Goal: Obtain resource: Obtain resource

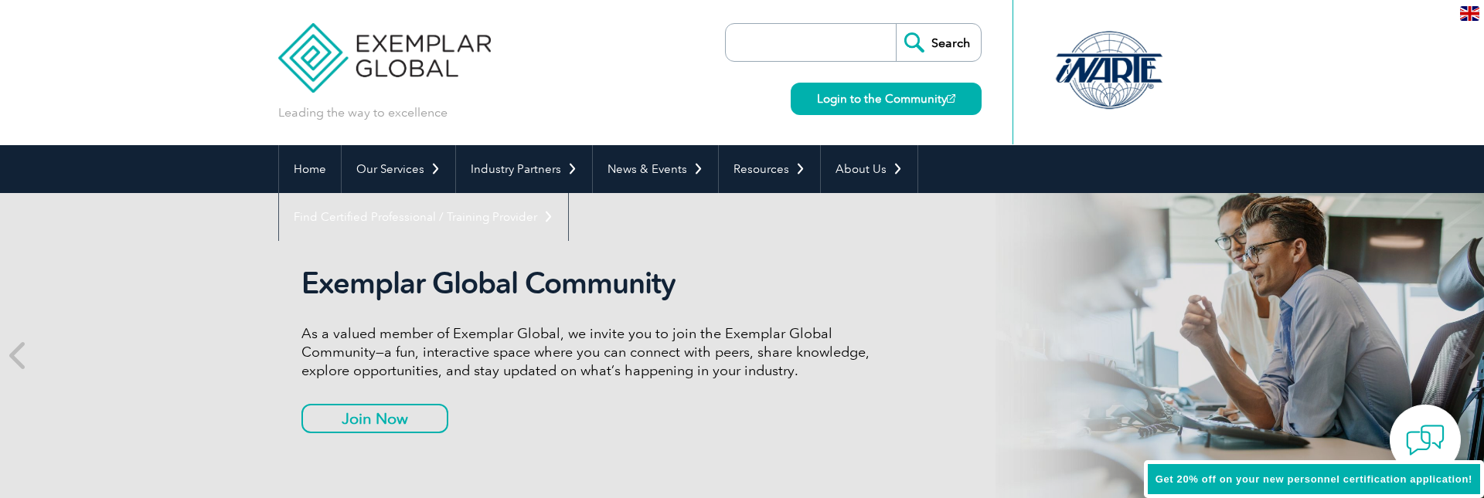
drag, startPoint x: 827, startPoint y: 257, endPoint x: 788, endPoint y: 237, distance: 43.6
click at [827, 257] on div "Exemplar Global Community As a valued member of Exemplar Global, we invite you …" at bounding box center [741, 355] width 927 height 325
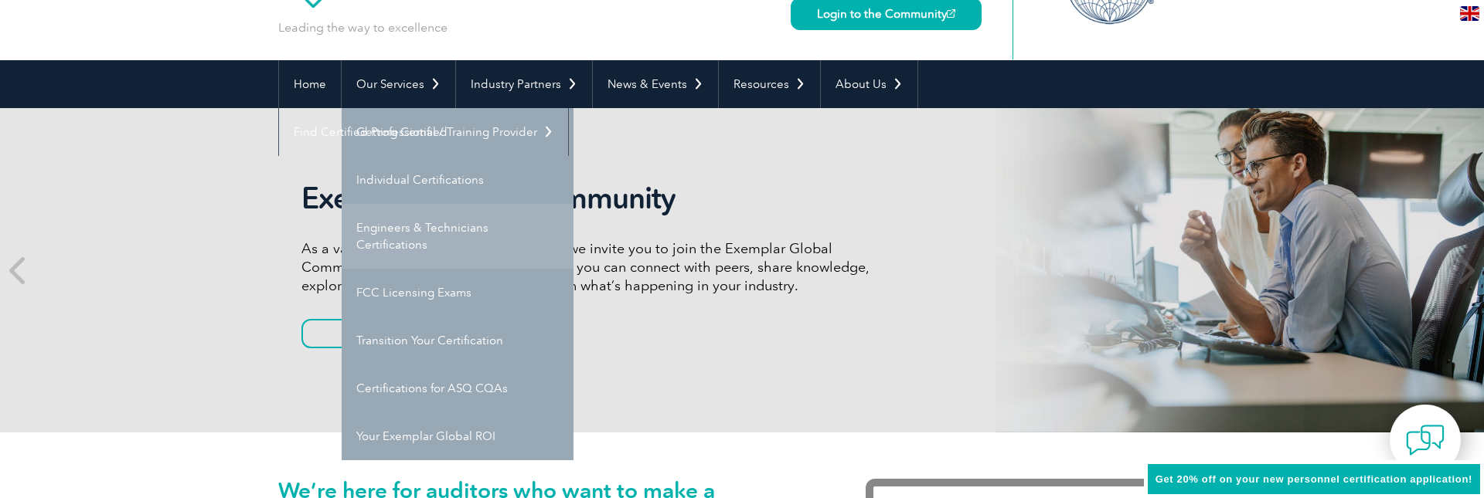
scroll to position [82, 0]
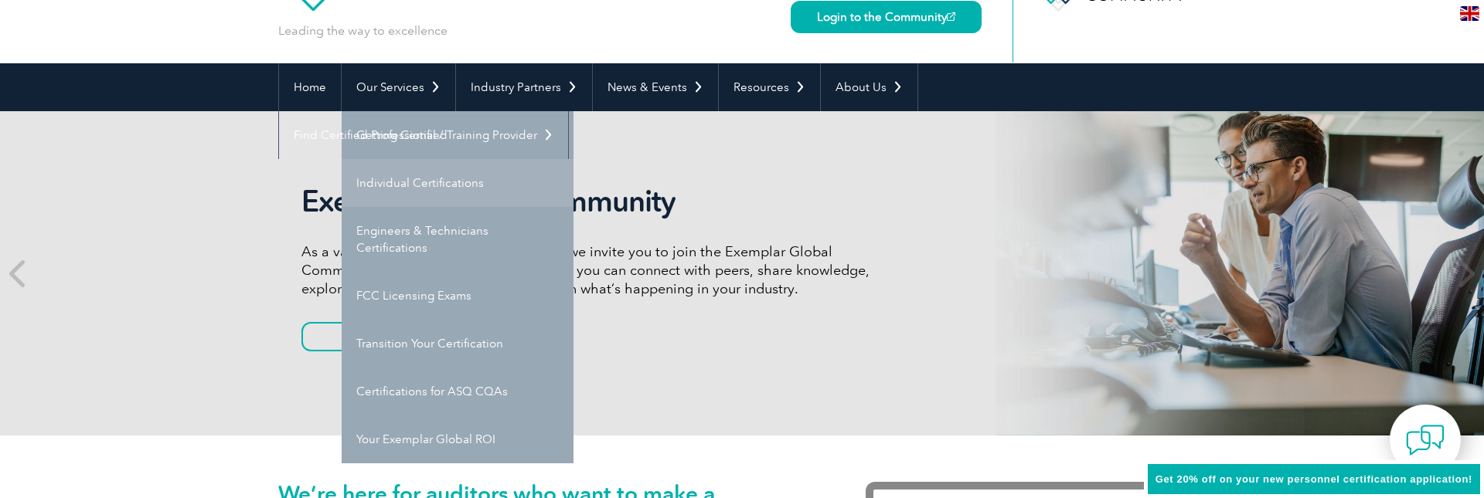
click at [425, 191] on link "Individual Certifications" at bounding box center [458, 183] width 232 height 48
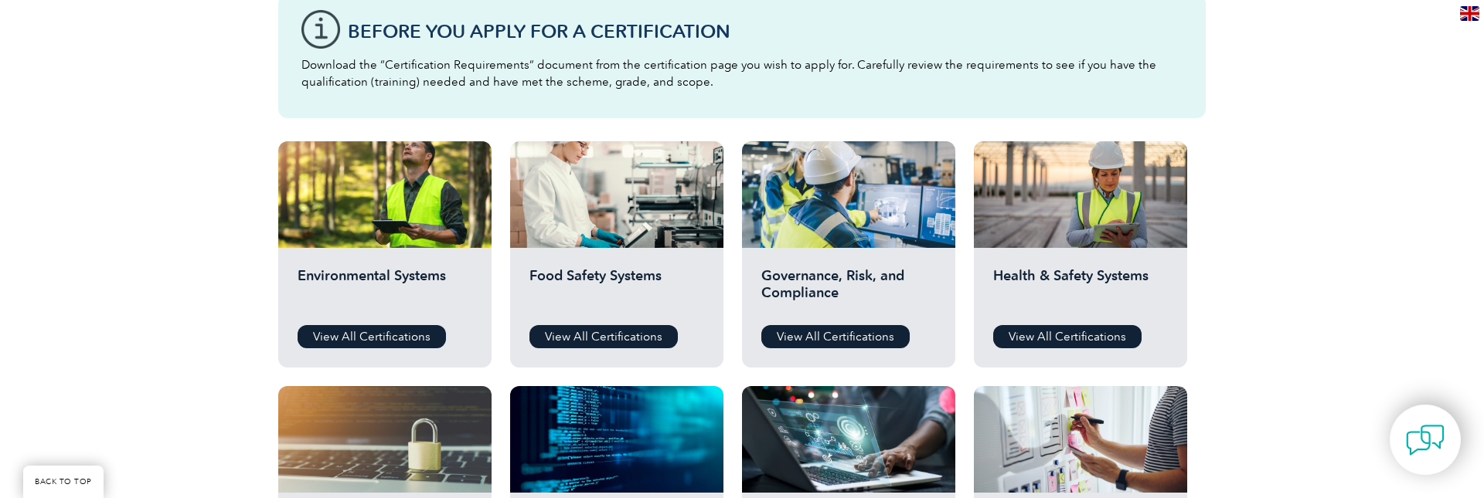
scroll to position [446, 0]
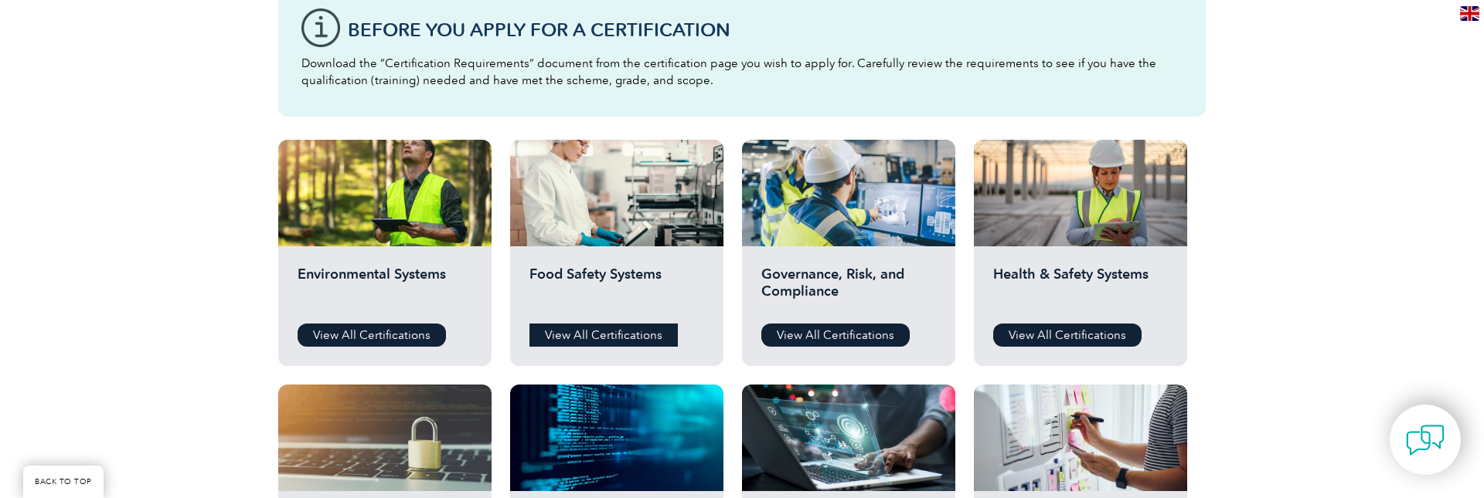
click at [583, 336] on link "View All Certifications" at bounding box center [603, 335] width 148 height 23
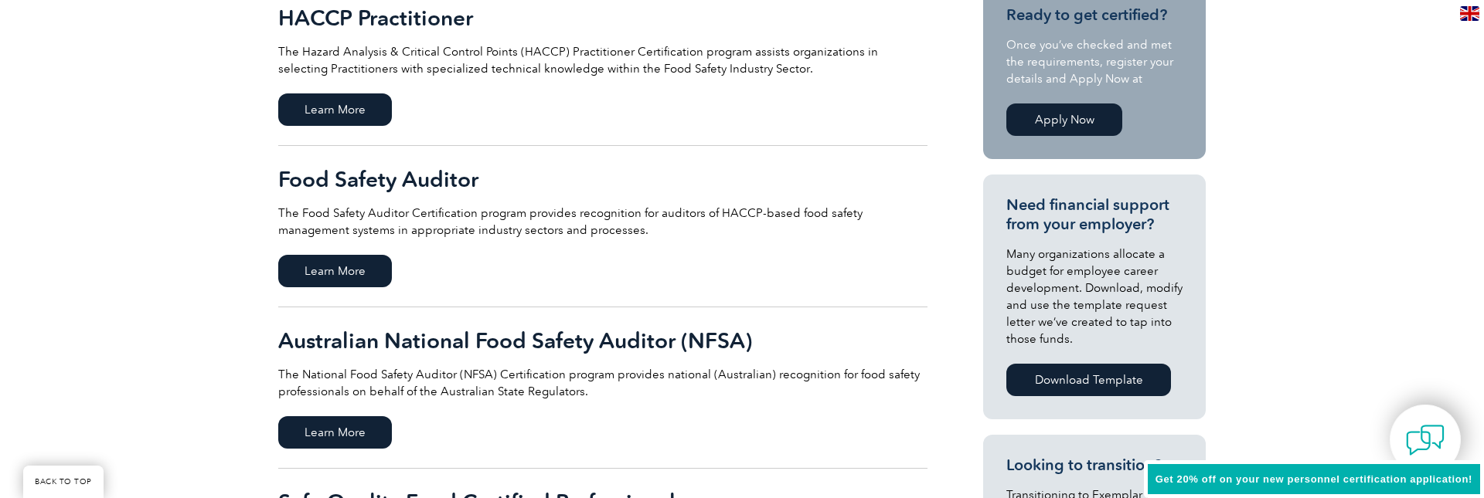
scroll to position [443, 0]
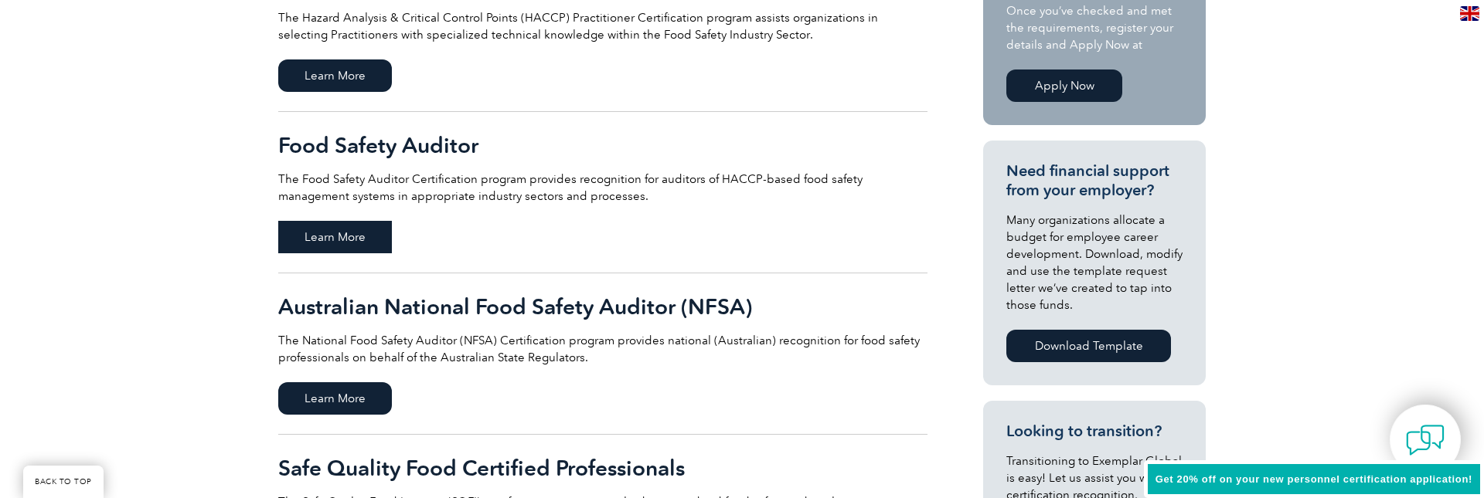
click at [321, 233] on span "Learn More" at bounding box center [335, 237] width 114 height 32
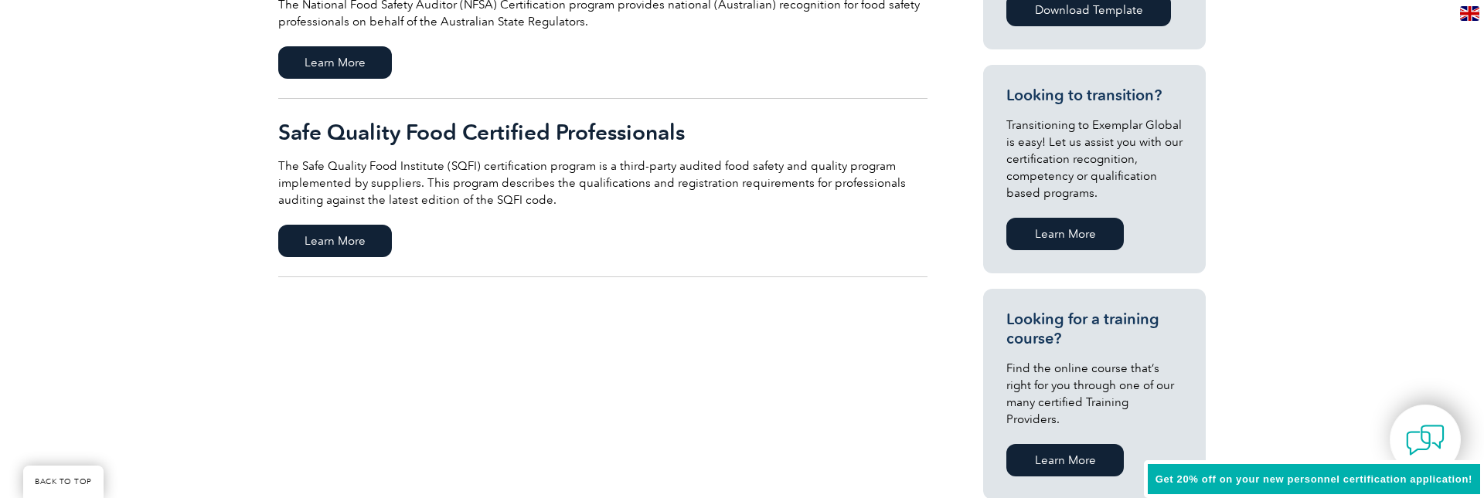
scroll to position [0, 0]
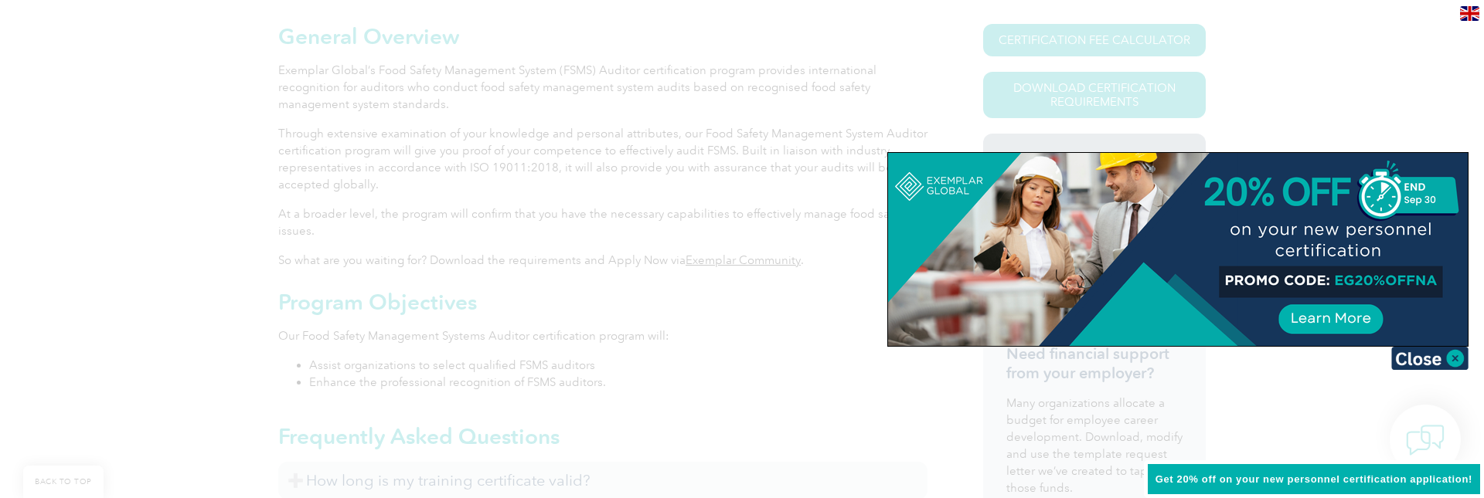
scroll to position [365, 0]
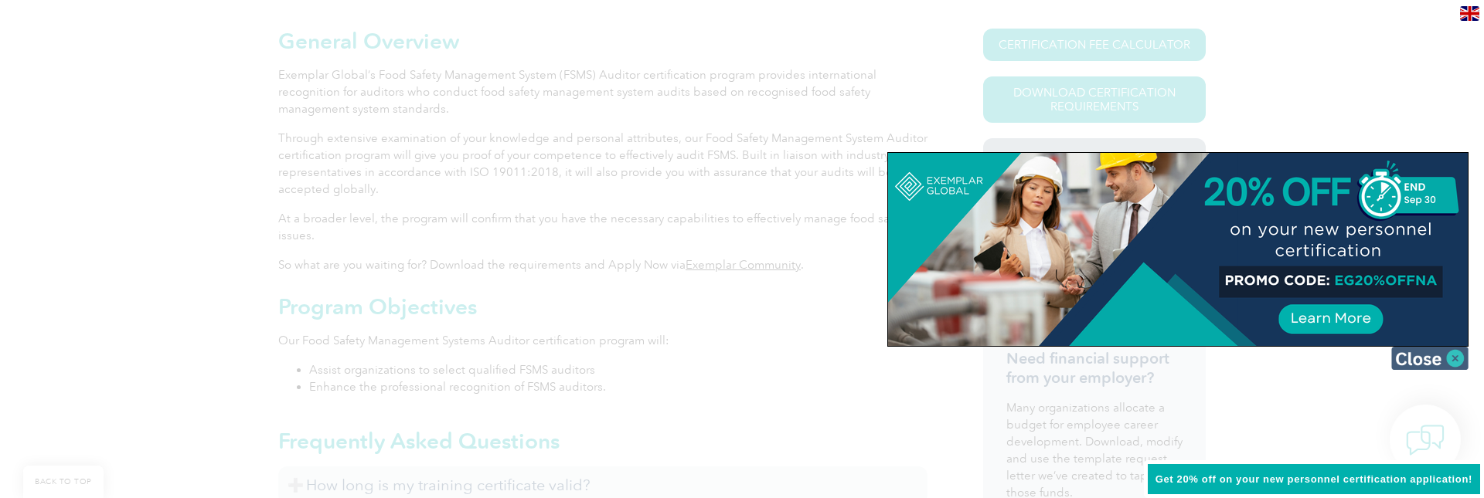
click at [1452, 355] on img at bounding box center [1429, 358] width 77 height 23
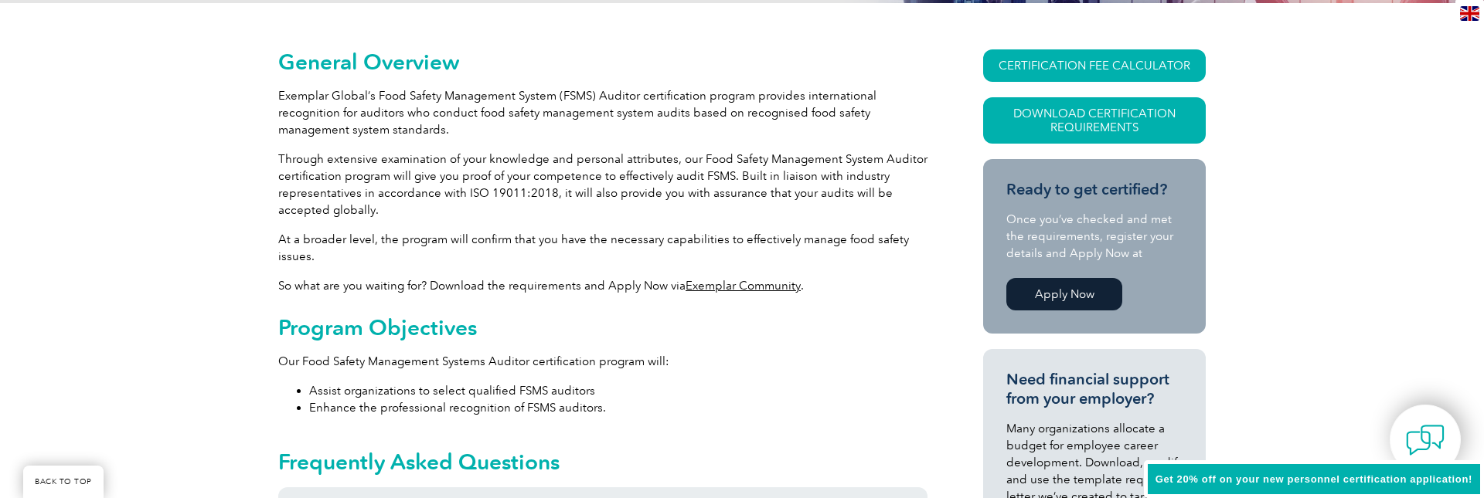
scroll to position [341, 0]
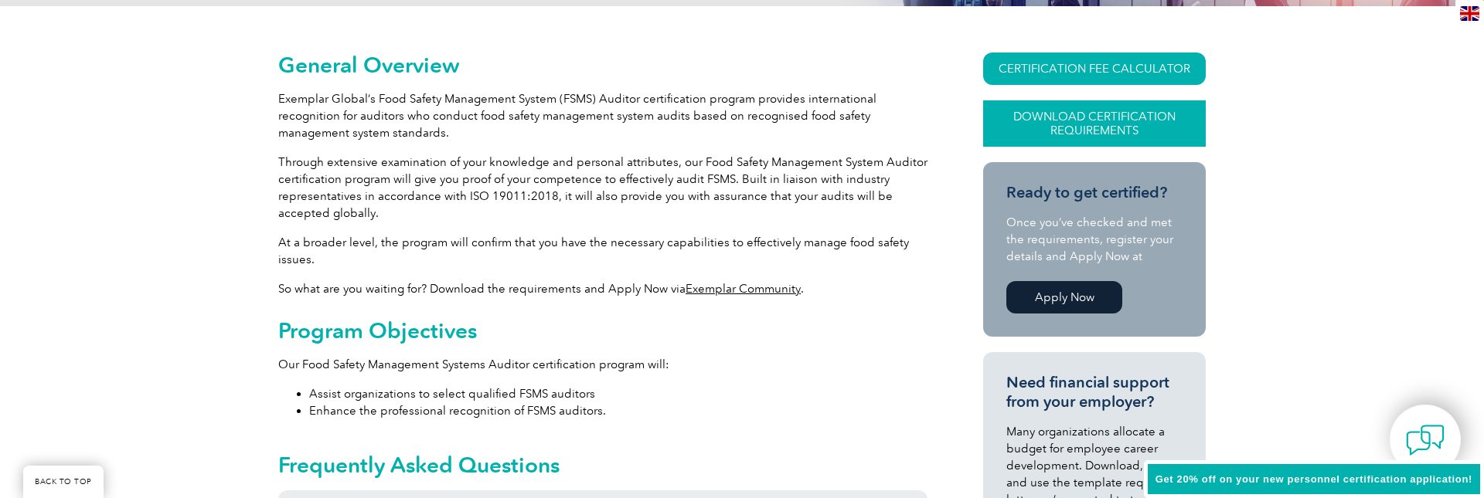
click at [1127, 121] on link "Download Certification Requirements" at bounding box center [1094, 123] width 223 height 46
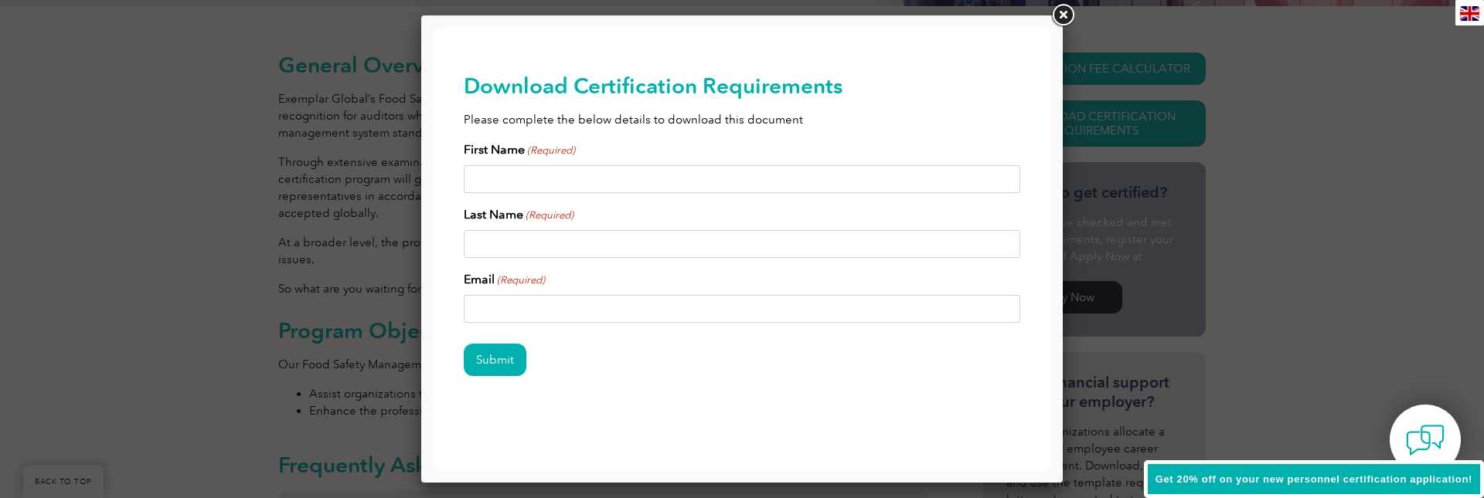
scroll to position [1, 0]
click at [1046, 17] on div at bounding box center [741, 249] width 641 height 468
click at [1053, 14] on link at bounding box center [1063, 16] width 28 height 28
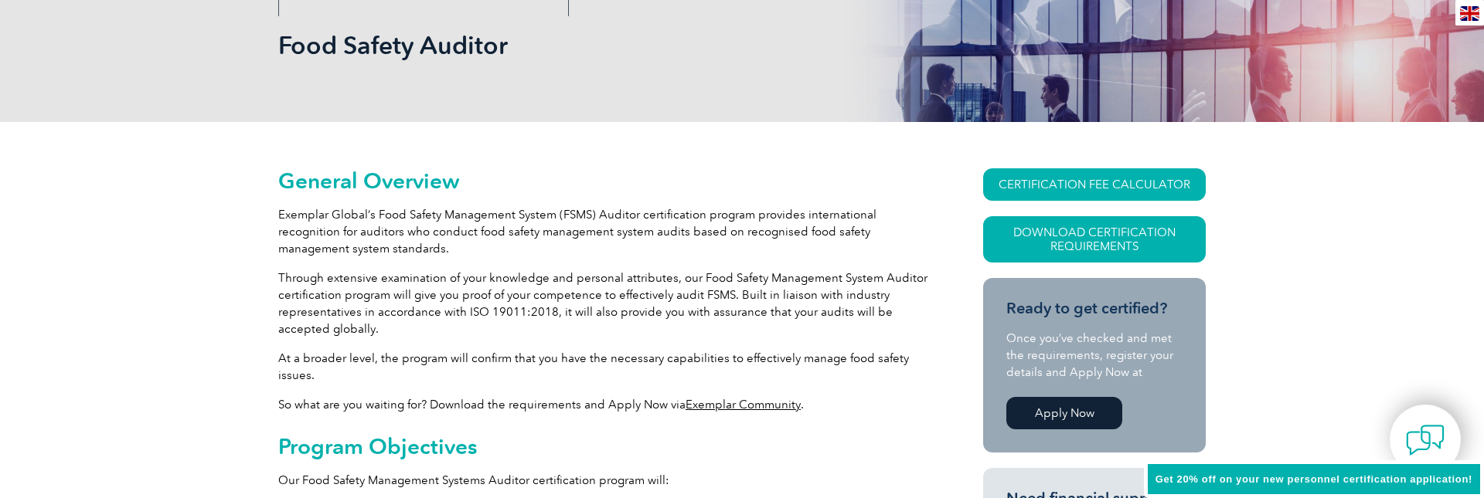
scroll to position [0, 0]
